Goal: Navigation & Orientation: Find specific page/section

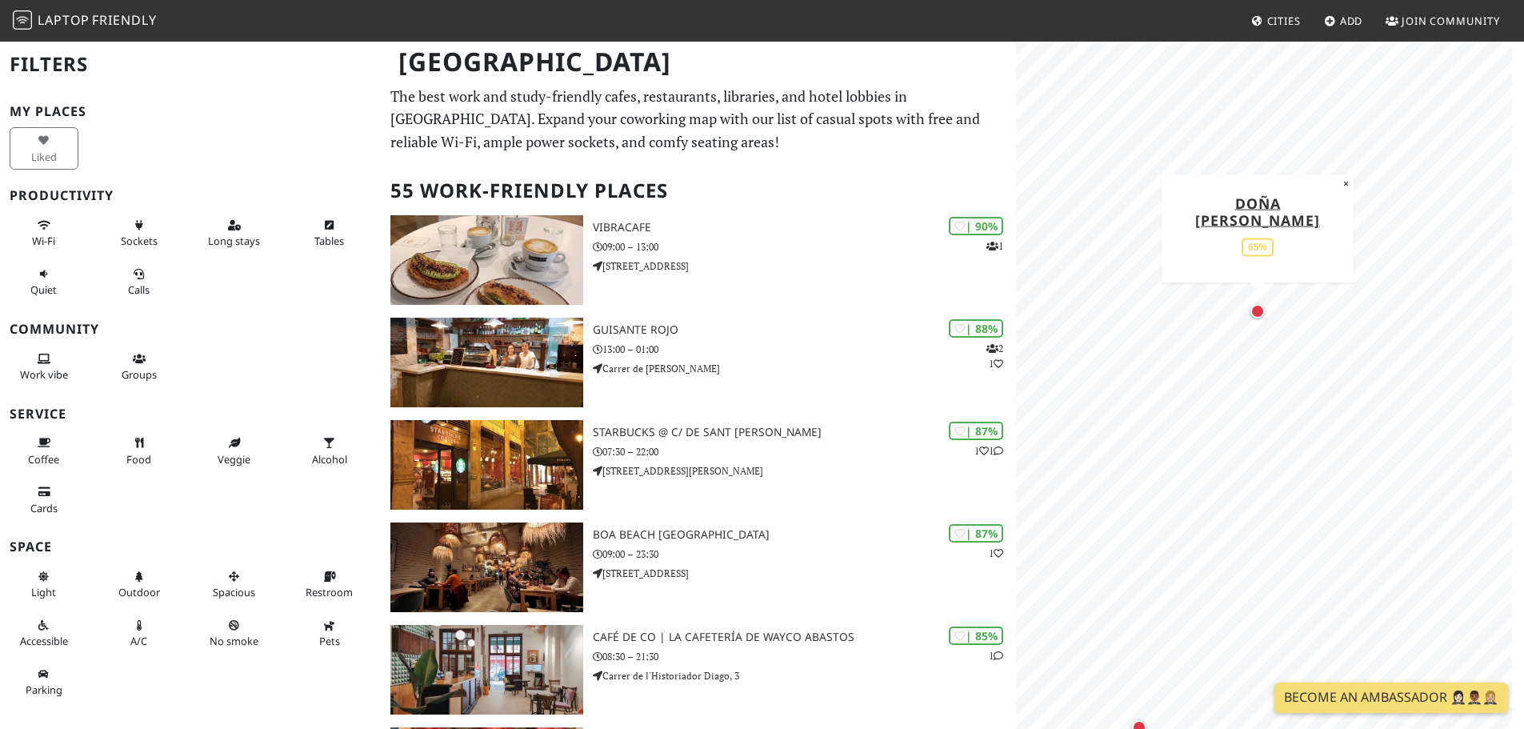
click at [1263, 315] on div "Map marker" at bounding box center [1257, 311] width 14 height 14
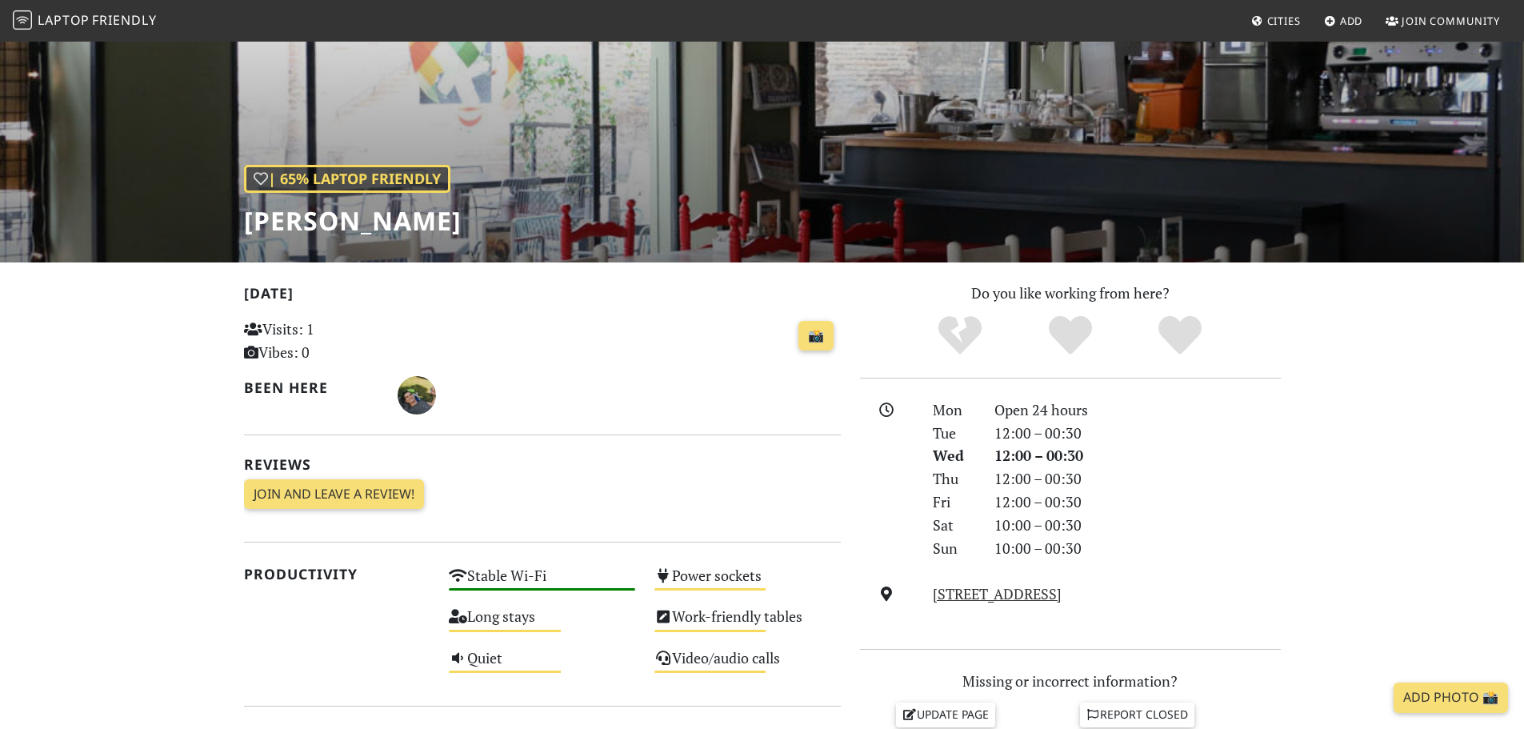
scroll to position [160, 0]
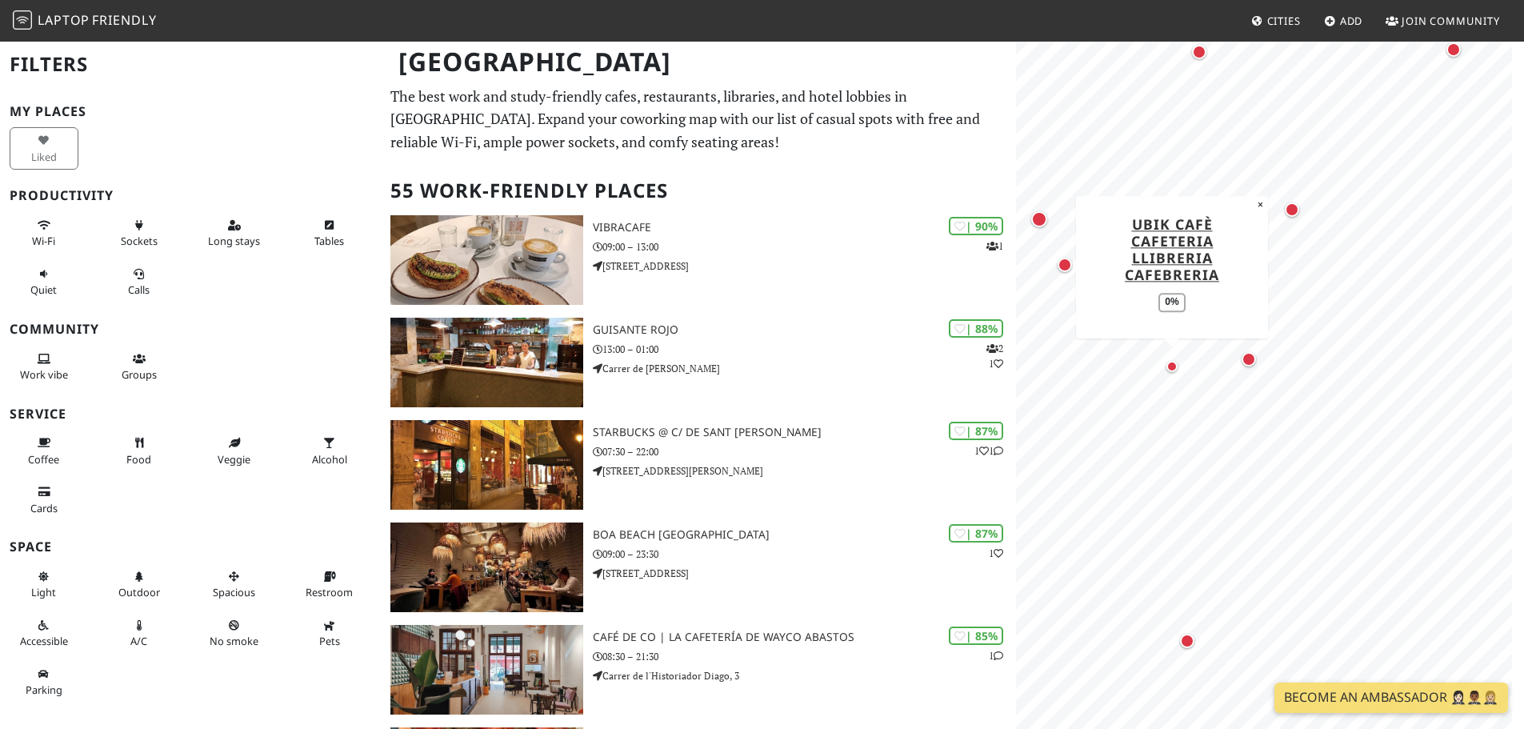
click at [1174, 364] on div "Map marker" at bounding box center [1171, 366] width 11 height 11
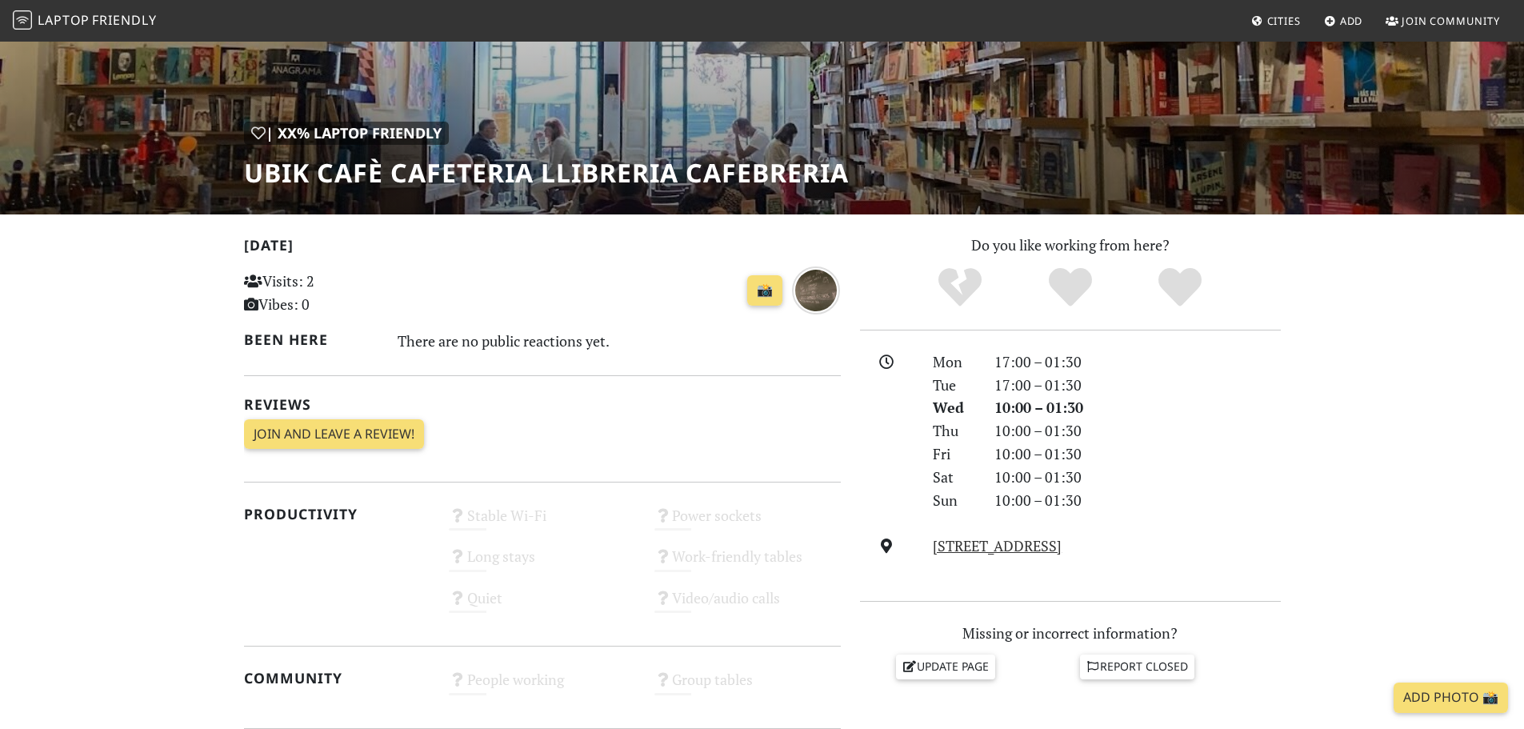
scroll to position [320, 0]
